Goal: Find specific page/section: Find specific page/section

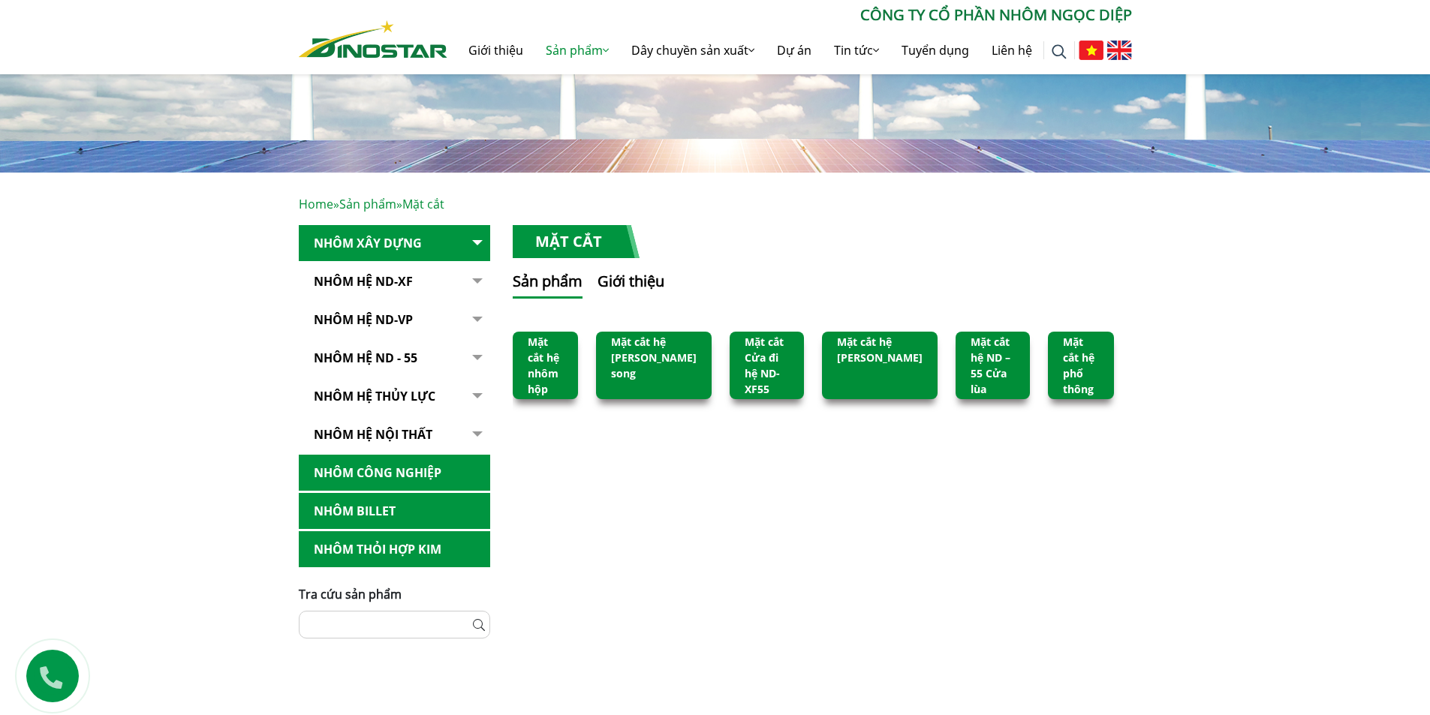
click at [556, 355] on link "Mặt cắt hệ nhôm hộp" at bounding box center [544, 366] width 32 height 62
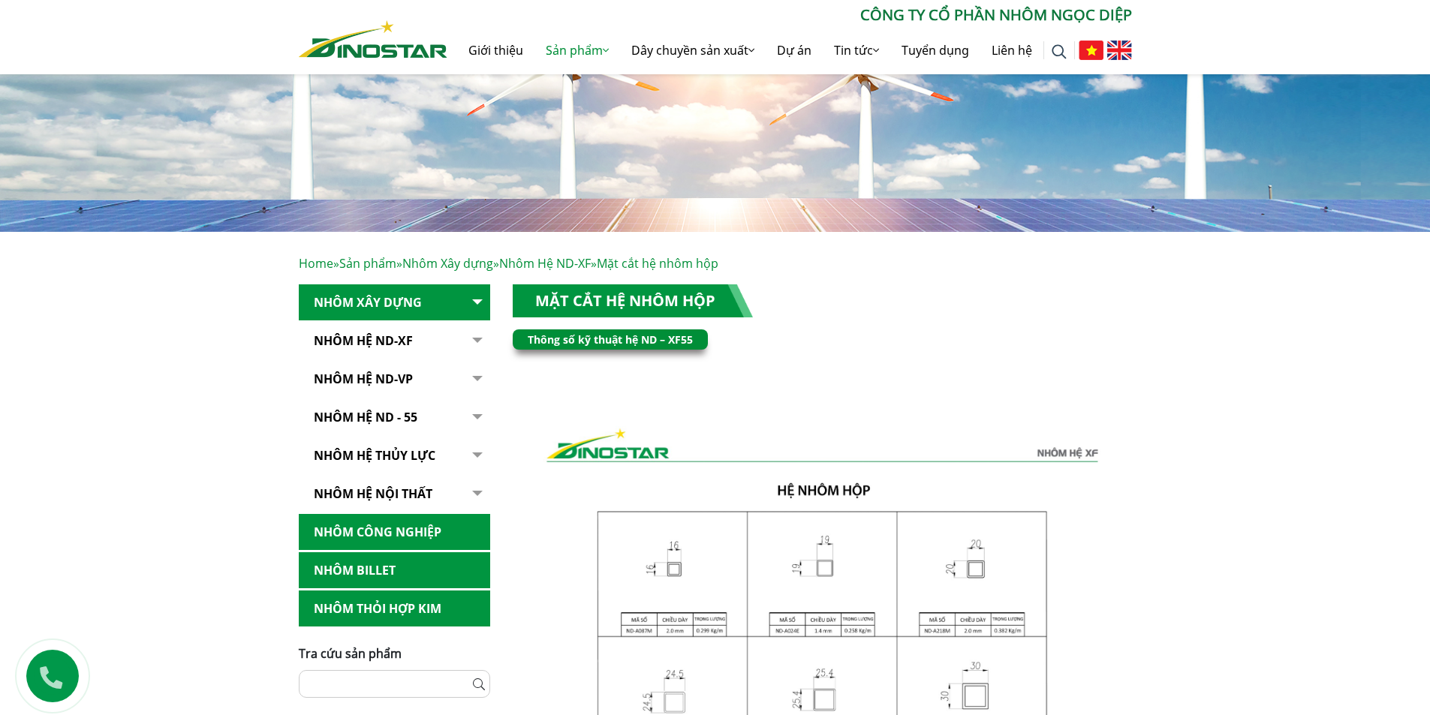
scroll to position [75, 0]
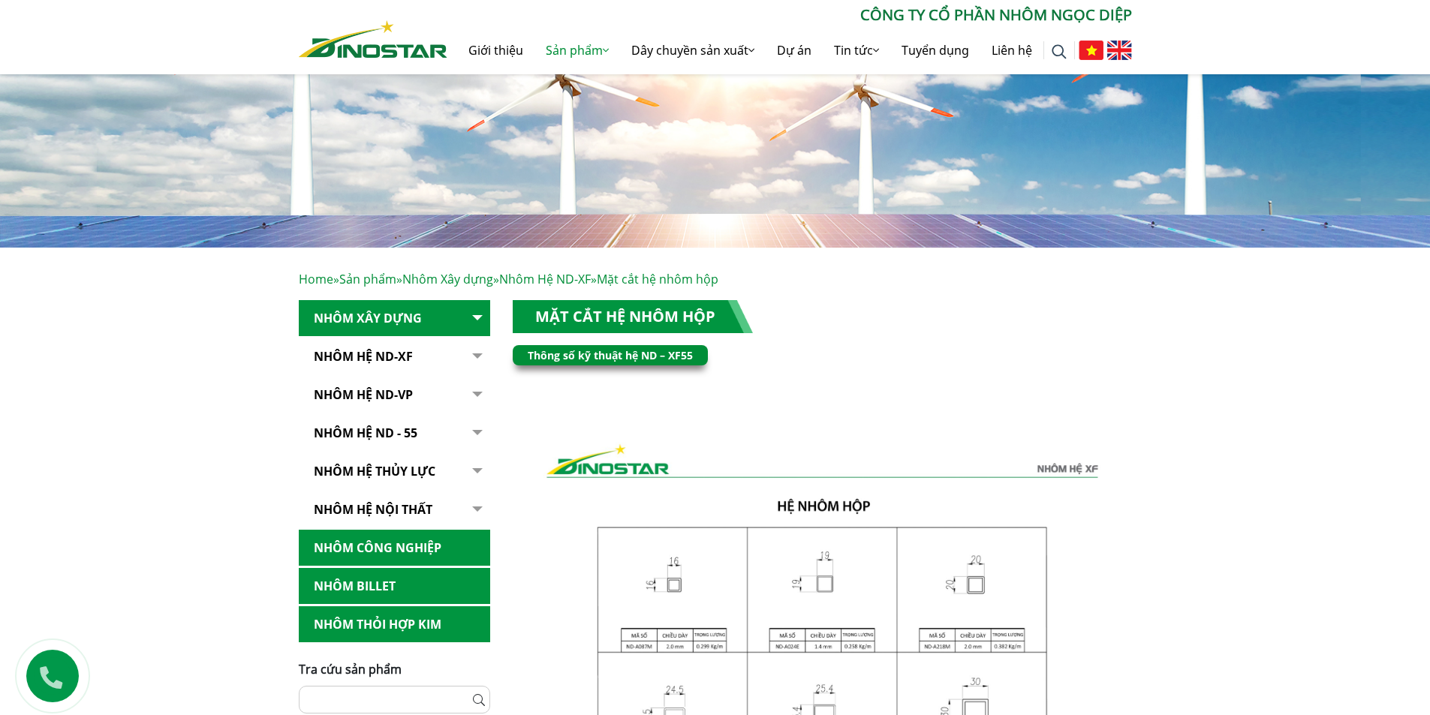
click at [477, 468] on button "button" at bounding box center [475, 471] width 30 height 37
click at [409, 477] on link "Nhôm hệ thủy lực" at bounding box center [394, 471] width 191 height 37
click at [409, 469] on link "Nhôm hệ thủy lực" at bounding box center [394, 471] width 191 height 37
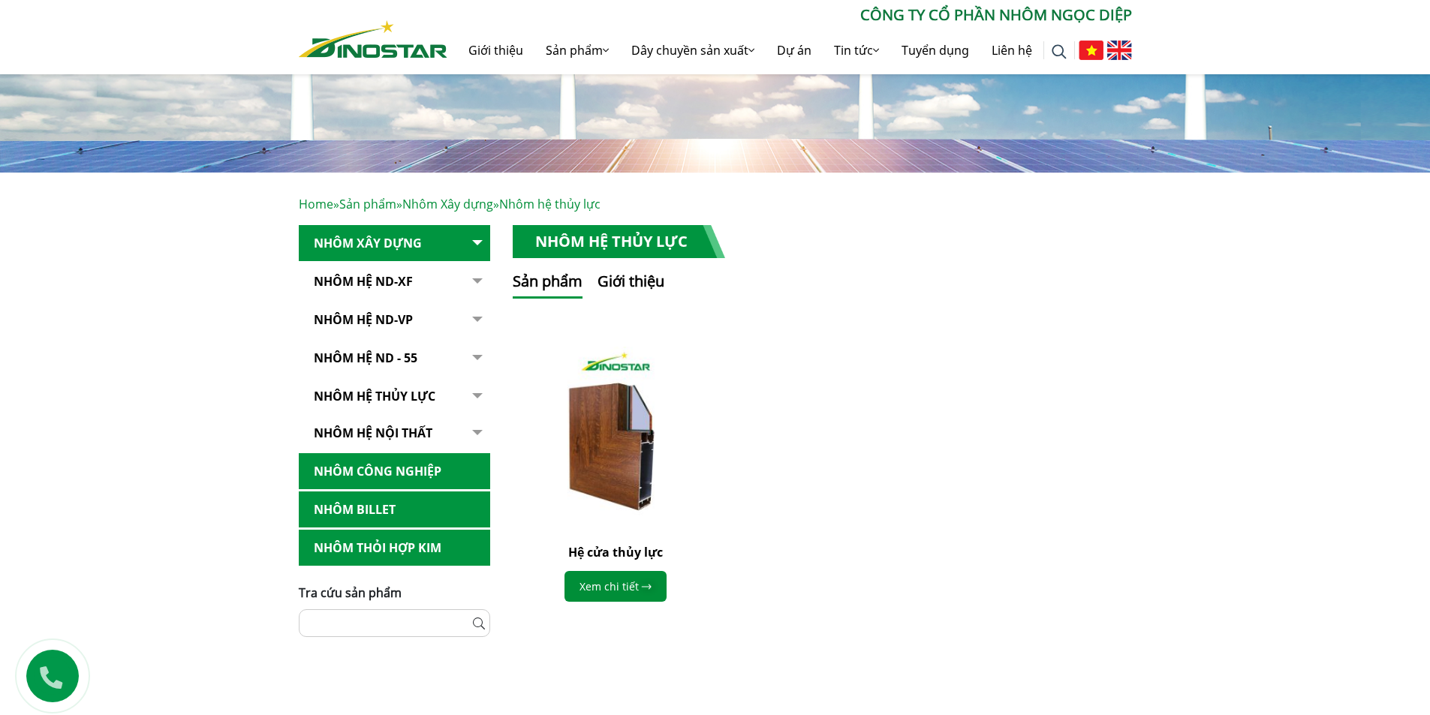
click at [400, 354] on link "NHÔM HỆ ND - 55" at bounding box center [394, 358] width 191 height 37
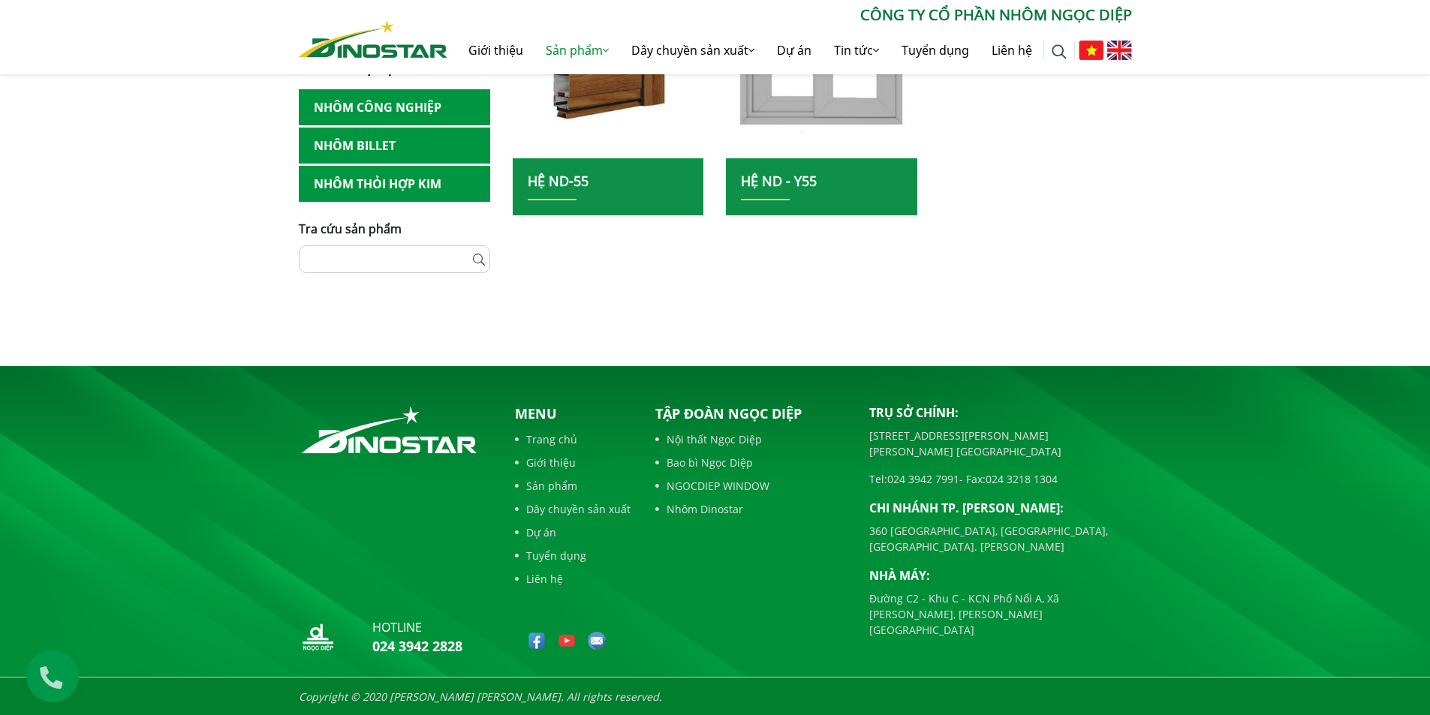
scroll to position [500, 0]
